Goal: Task Accomplishment & Management: Use online tool/utility

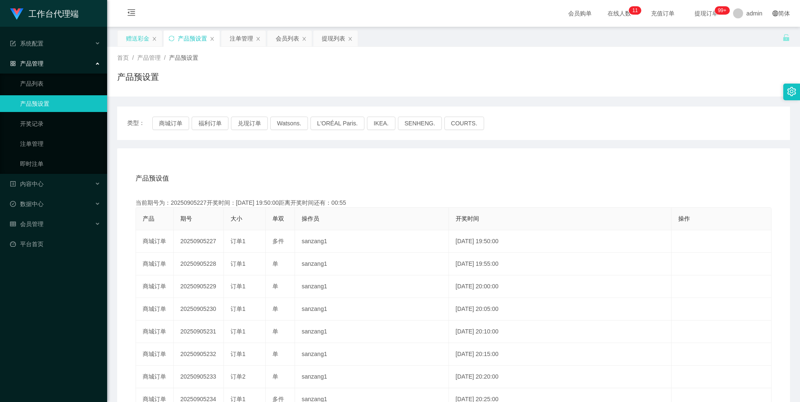
click at [136, 36] on div "赠送彩金" at bounding box center [137, 39] width 23 height 16
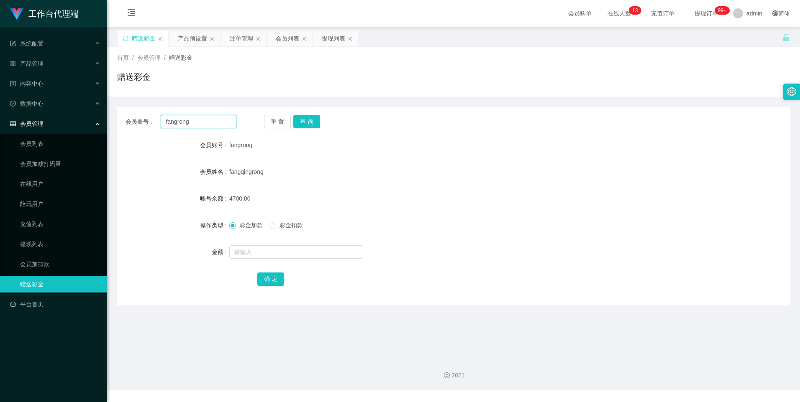
click at [213, 122] on input "fangrong" at bounding box center [198, 121] width 75 height 13
paste input "LevyLi"
type input "LevyLi"
click at [308, 117] on button "查 询" at bounding box center [306, 121] width 27 height 13
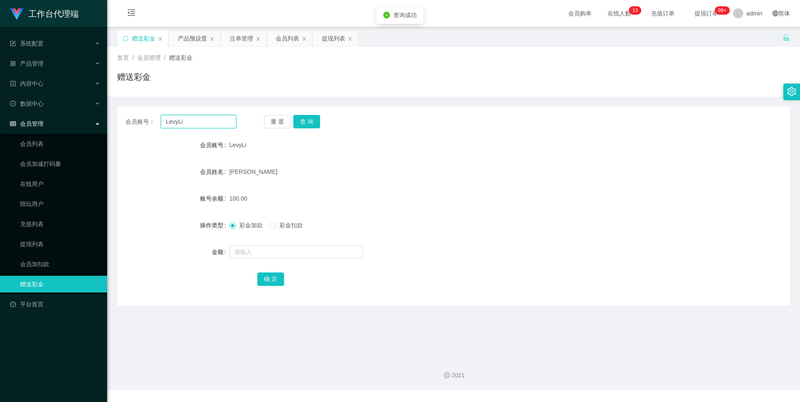
click at [198, 121] on input "LevyLi" at bounding box center [198, 121] width 75 height 13
paste input "unknown9999"
type input "unknown9999"
click at [303, 124] on button "查 询" at bounding box center [306, 121] width 27 height 13
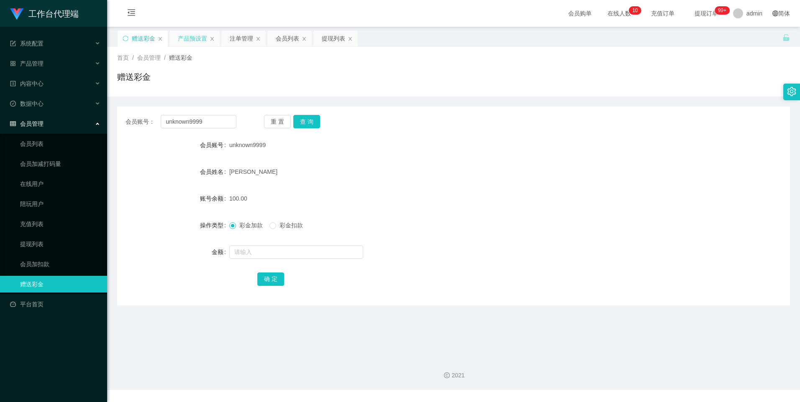
drag, startPoint x: 192, startPoint y: 37, endPoint x: 196, endPoint y: 46, distance: 9.7
click at [192, 37] on div "产品预设置" at bounding box center [192, 39] width 29 height 16
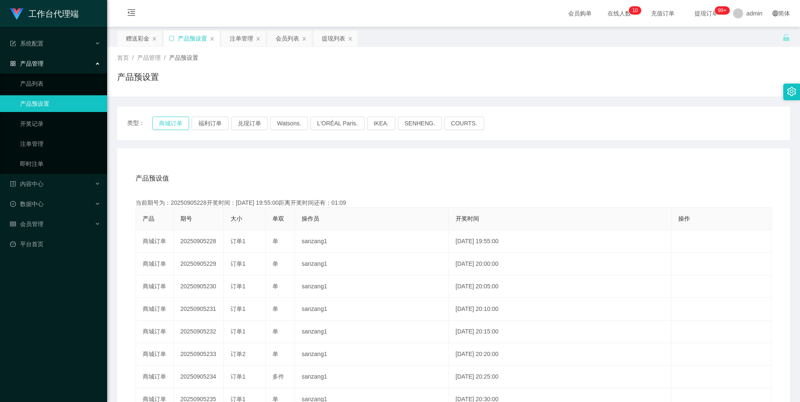
click at [168, 125] on button "商城订单" at bounding box center [170, 123] width 37 height 13
type button "k3wph"
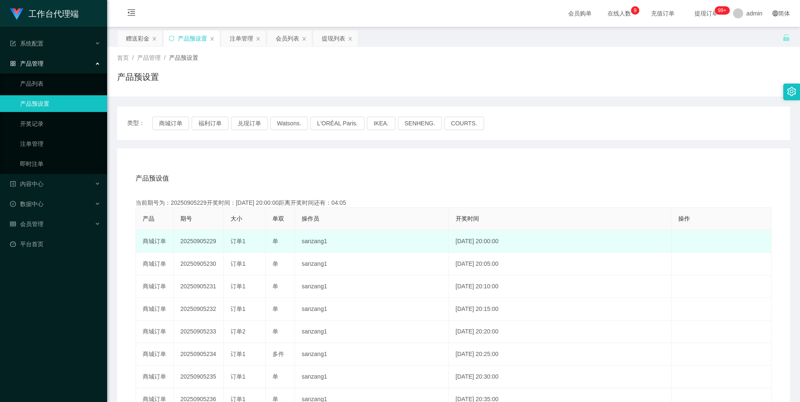
click at [191, 240] on td "20250905229" at bounding box center [199, 241] width 50 height 23
copy td "20250905229"
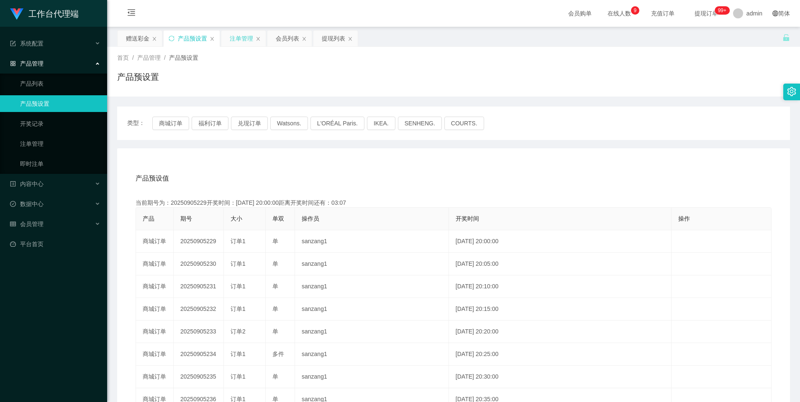
click at [227, 38] on div "注单管理" at bounding box center [243, 39] width 44 height 16
click at [239, 40] on div "注单管理" at bounding box center [241, 39] width 23 height 16
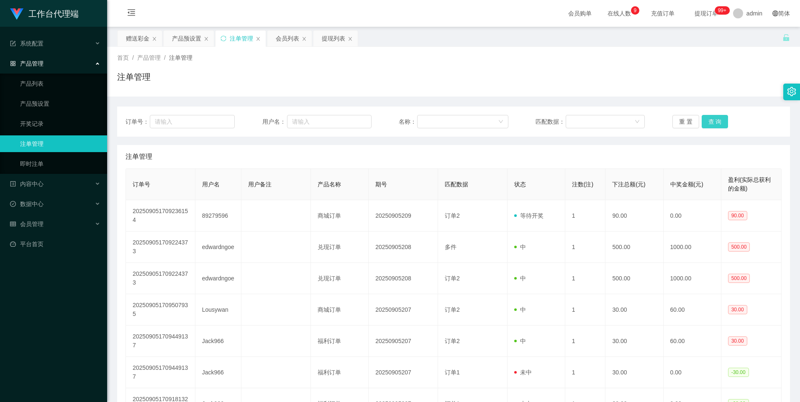
click at [714, 121] on button "查 询" at bounding box center [715, 121] width 27 height 13
click at [714, 123] on button "查 询" at bounding box center [715, 121] width 27 height 13
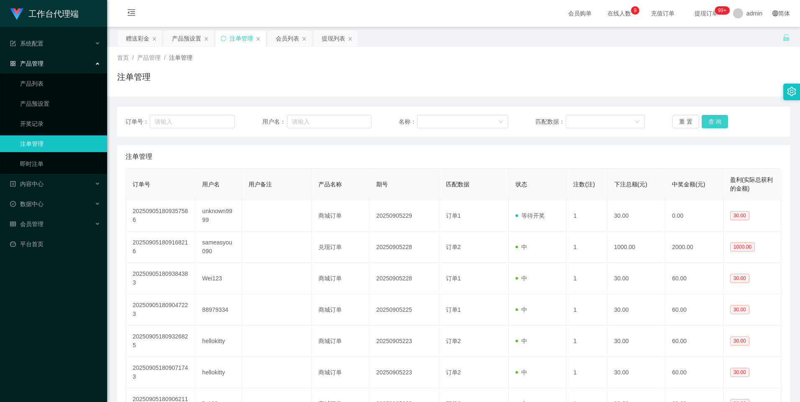
click at [714, 123] on button "查 询" at bounding box center [715, 121] width 27 height 13
click at [711, 128] on div "订单号： 用户名： 名称： 匹配数据： 重 置 查 询" at bounding box center [453, 122] width 673 height 30
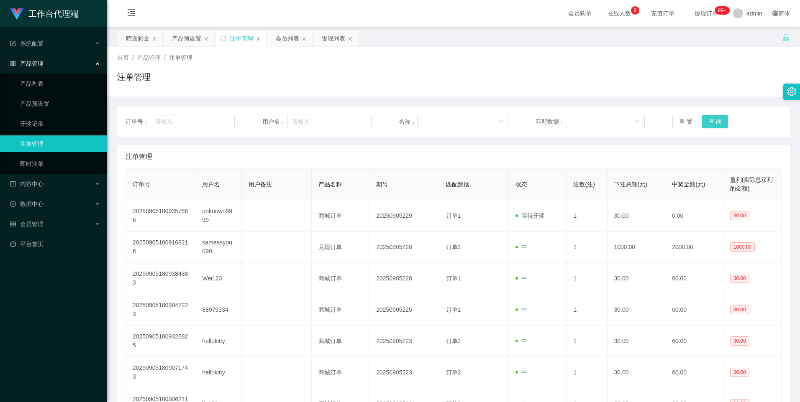
click at [712, 124] on button "查 询" at bounding box center [715, 121] width 27 height 13
click at [712, 123] on button "查 询" at bounding box center [715, 121] width 27 height 13
click at [702, 122] on button "查 询" at bounding box center [715, 121] width 27 height 13
click at [707, 122] on button "查 询" at bounding box center [715, 121] width 27 height 13
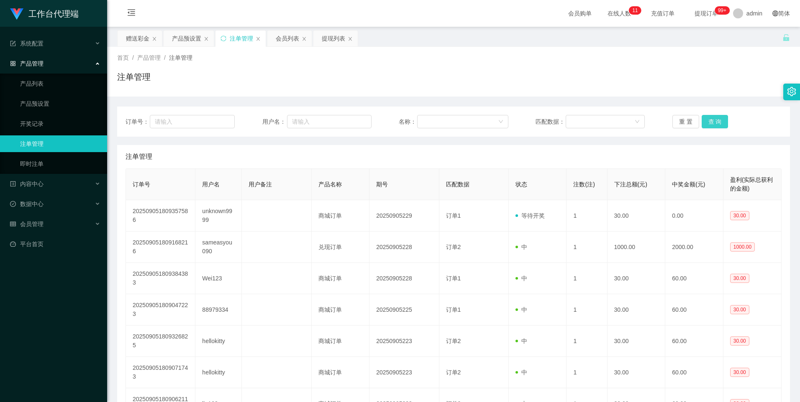
click at [707, 122] on button "查 询" at bounding box center [715, 121] width 27 height 13
click at [717, 123] on button "查 询" at bounding box center [715, 121] width 27 height 13
click at [716, 125] on button "查 询" at bounding box center [715, 121] width 27 height 13
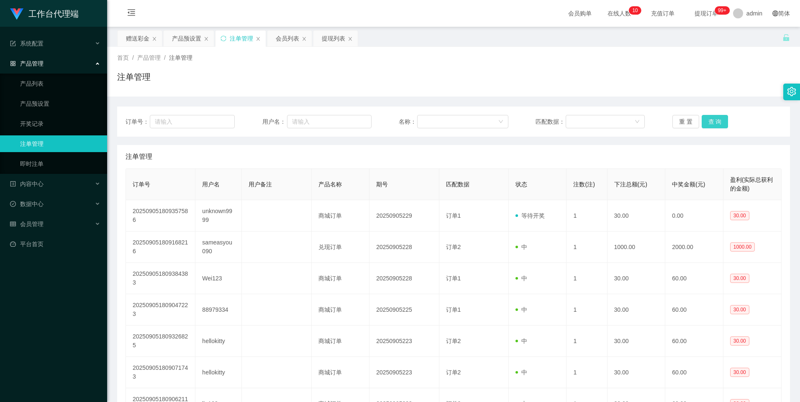
click at [720, 125] on button "查 询" at bounding box center [715, 121] width 27 height 13
click at [715, 122] on button "查 询" at bounding box center [715, 121] width 27 height 13
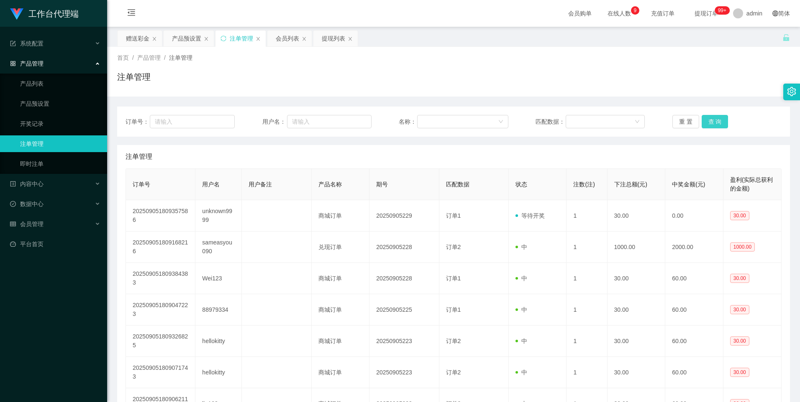
click at [715, 122] on button "查 询" at bounding box center [715, 121] width 27 height 13
click at [715, 122] on div "重 置 查 询" at bounding box center [726, 121] width 109 height 13
click at [715, 123] on button "查 询" at bounding box center [715, 121] width 27 height 13
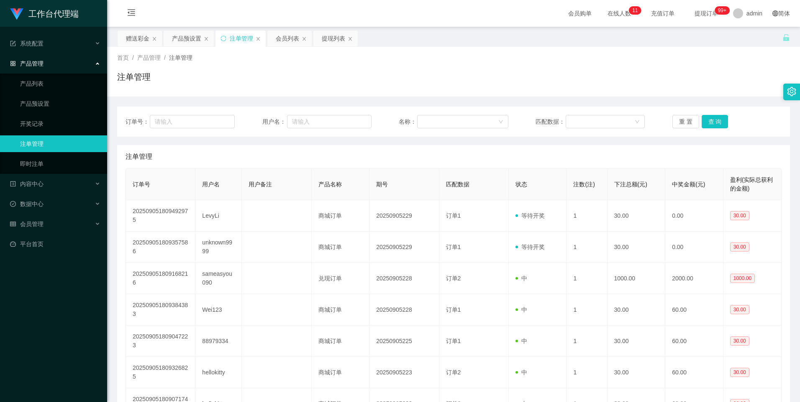
click at [729, 122] on div "重 置 查 询" at bounding box center [726, 121] width 109 height 13
click at [721, 122] on button "查 询" at bounding box center [715, 121] width 27 height 13
click at [130, 35] on div "赠送彩金" at bounding box center [137, 39] width 23 height 16
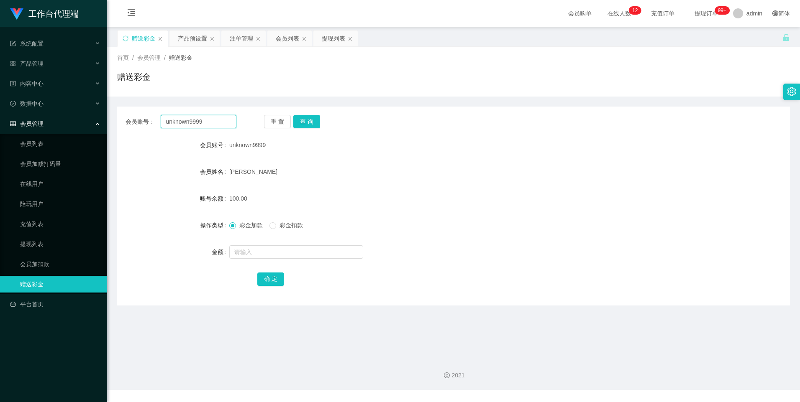
click at [220, 125] on input "unknown9999" at bounding box center [198, 121] width 75 height 13
paste input "LevyLi"
type input "LevyLi"
click at [305, 125] on button "查 询" at bounding box center [306, 121] width 27 height 13
